Goal: Use online tool/utility: Utilize a website feature to perform a specific function

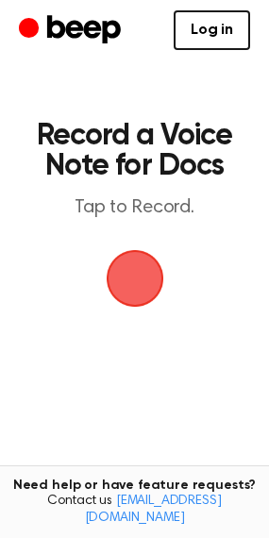
click at [131, 269] on span "button" at bounding box center [135, 279] width 68 height 68
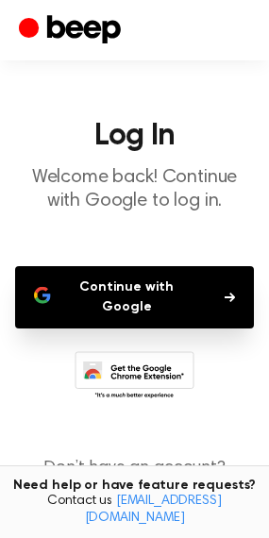
scroll to position [57, 0]
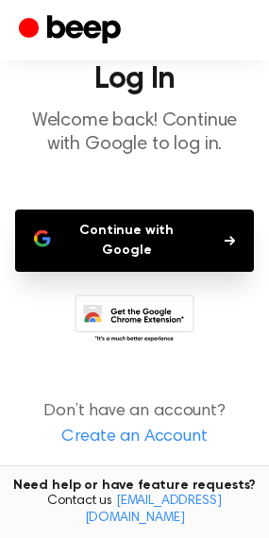
click at [161, 249] on button "Continue with Google" at bounding box center [134, 241] width 239 height 62
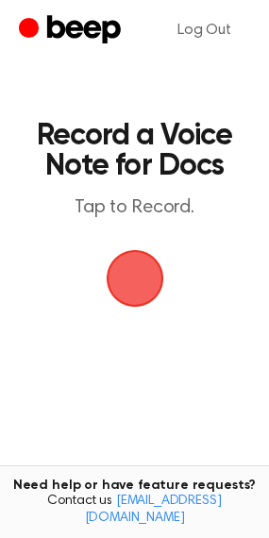
click at [128, 269] on span "button" at bounding box center [133, 278] width 81 height 81
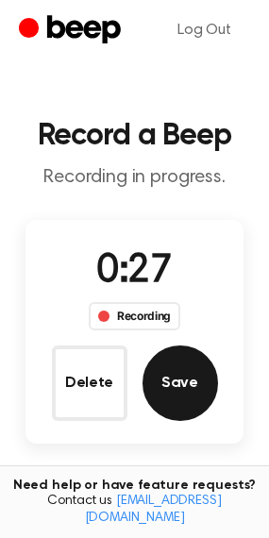
click at [168, 387] on button "Save" at bounding box center [181, 384] width 76 height 76
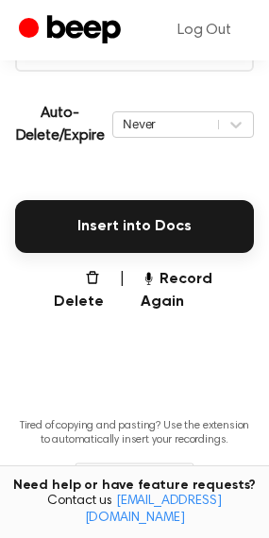
scroll to position [400, 0]
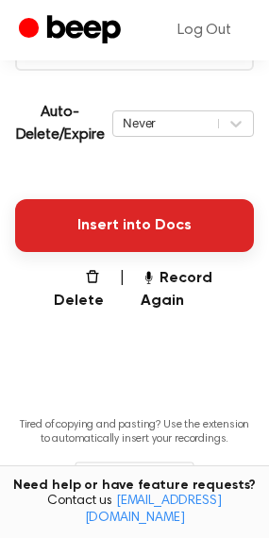
click at [126, 229] on button "Insert into Docs" at bounding box center [134, 225] width 239 height 53
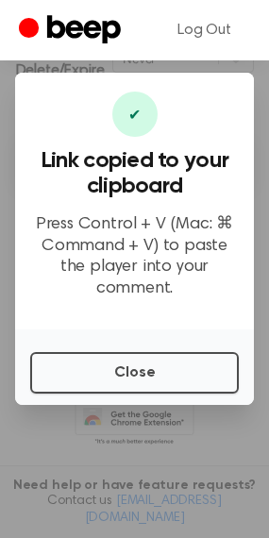
scroll to position [465, 0]
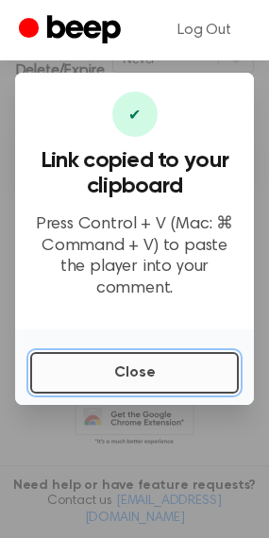
click at [146, 363] on button "Close" at bounding box center [134, 373] width 209 height 42
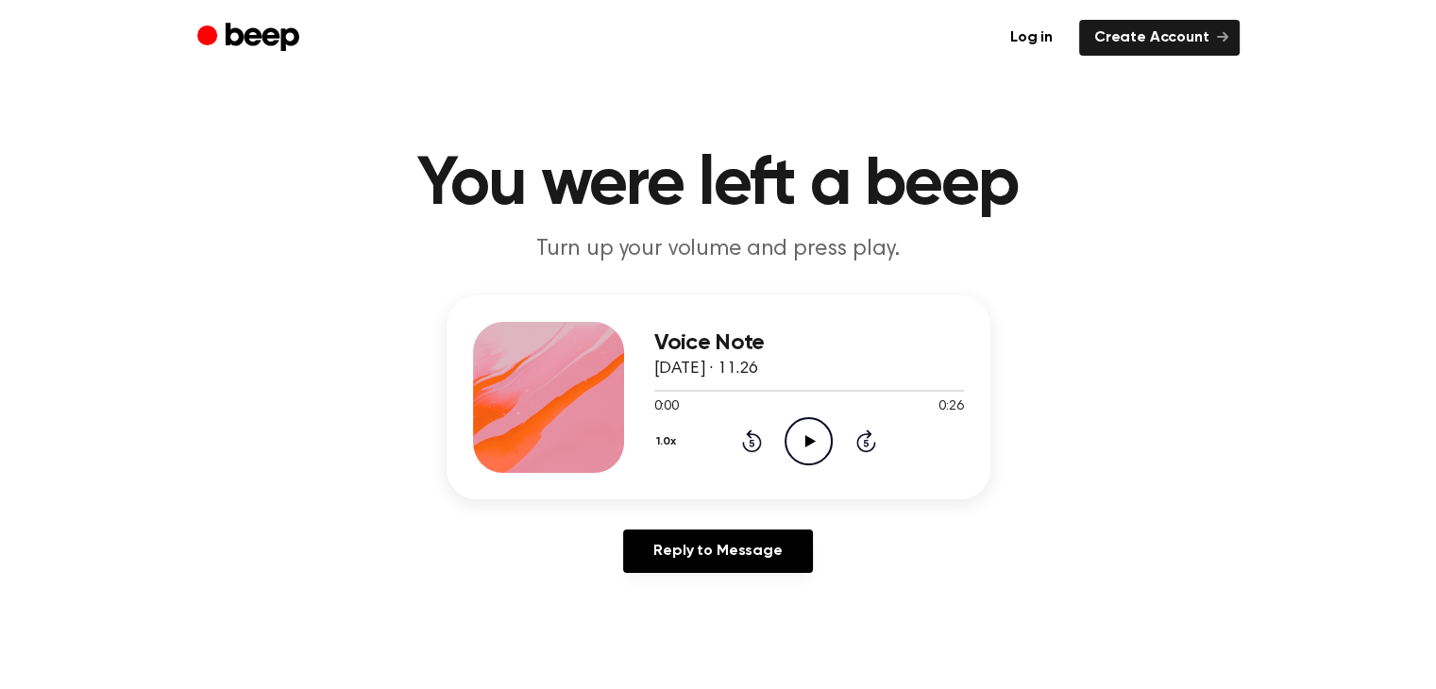
click at [798, 435] on icon "Play Audio" at bounding box center [809, 441] width 48 height 48
click at [810, 449] on icon "Pause Audio" at bounding box center [809, 441] width 48 height 48
